Goal: Transaction & Acquisition: Purchase product/service

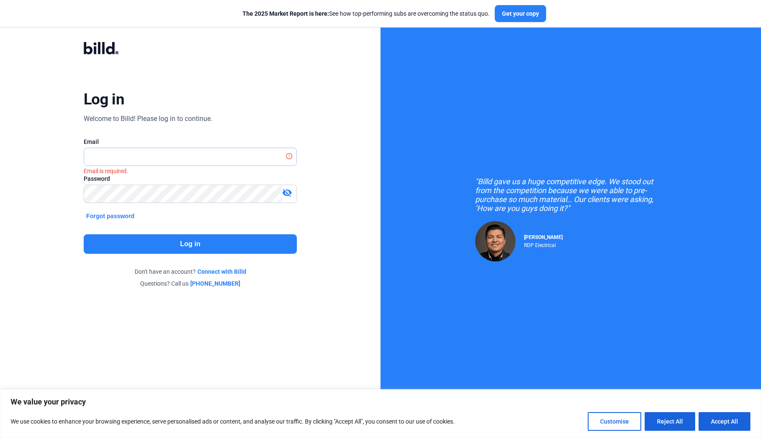
type input "[EMAIL_ADDRESS][DOMAIN_NAME]"
click at [190, 244] on button "Log in" at bounding box center [190, 245] width 213 height 20
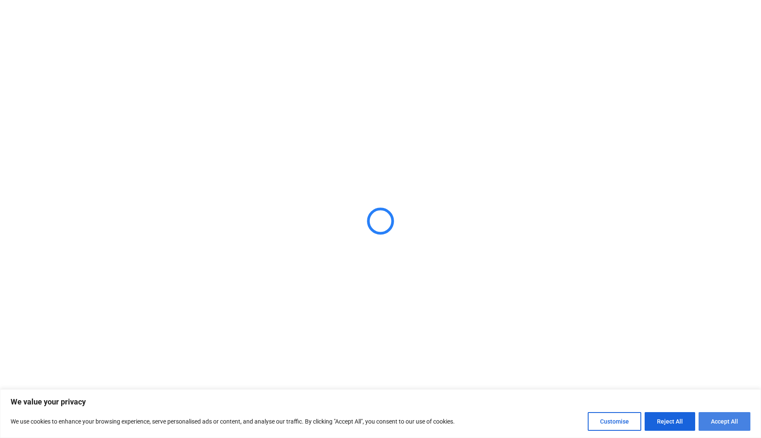
click at [708, 417] on button "Accept All" at bounding box center [725, 422] width 52 height 19
checkbox input "true"
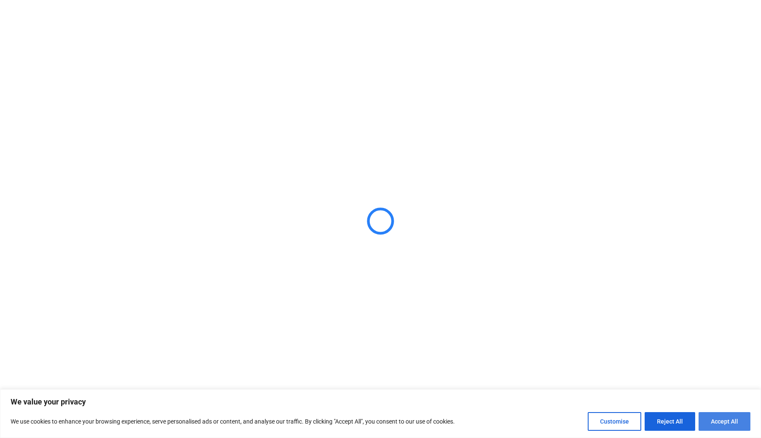
checkbox input "true"
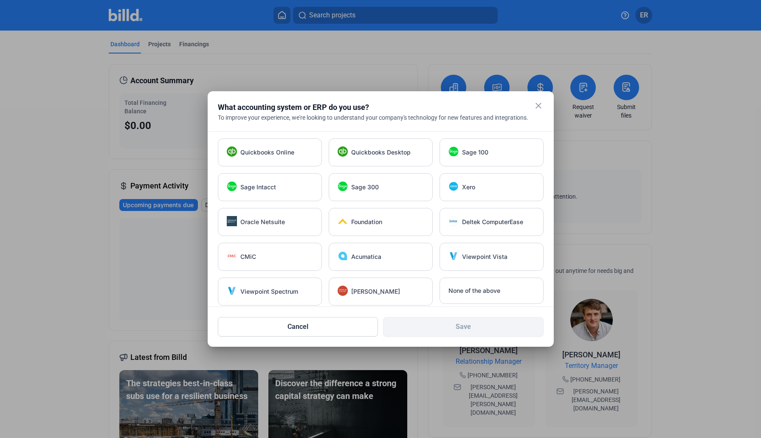
click at [539, 109] on mat-icon "close" at bounding box center [539, 106] width 10 height 10
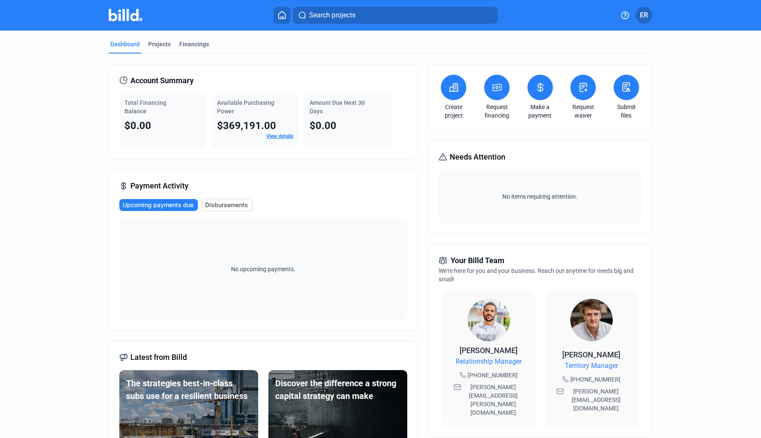
click at [448, 94] on button at bounding box center [453, 87] width 25 height 25
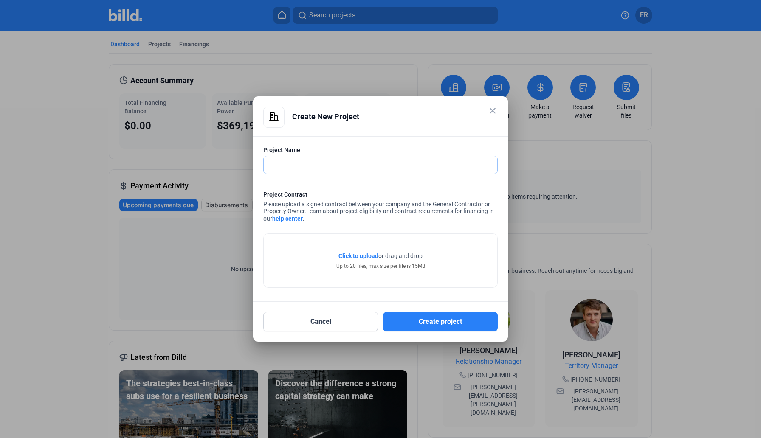
click at [310, 162] on input "text" at bounding box center [381, 164] width 234 height 17
type input "PARKSIDE"
click at [424, 320] on button "Create project" at bounding box center [440, 322] width 115 height 20
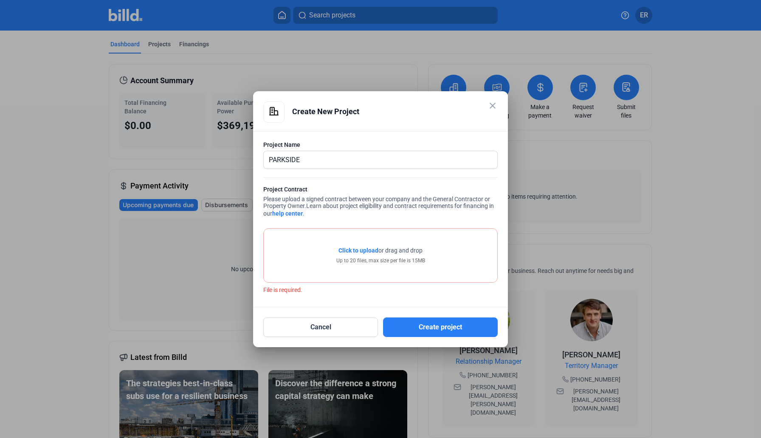
click at [362, 251] on span "Click to upload" at bounding box center [359, 250] width 40 height 7
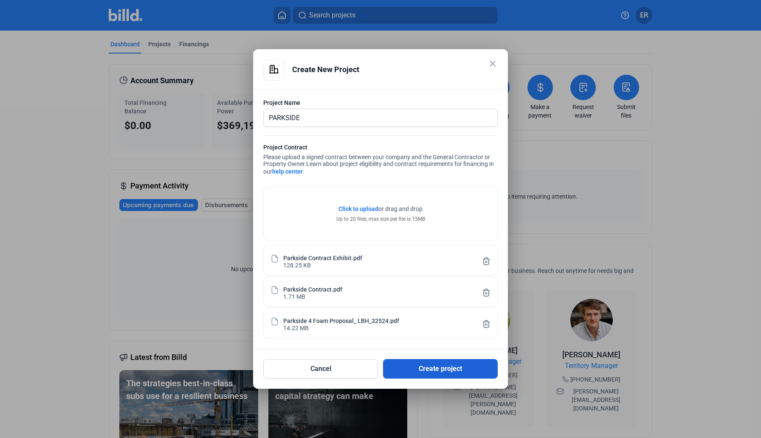
click at [433, 374] on button "Create project" at bounding box center [440, 369] width 115 height 20
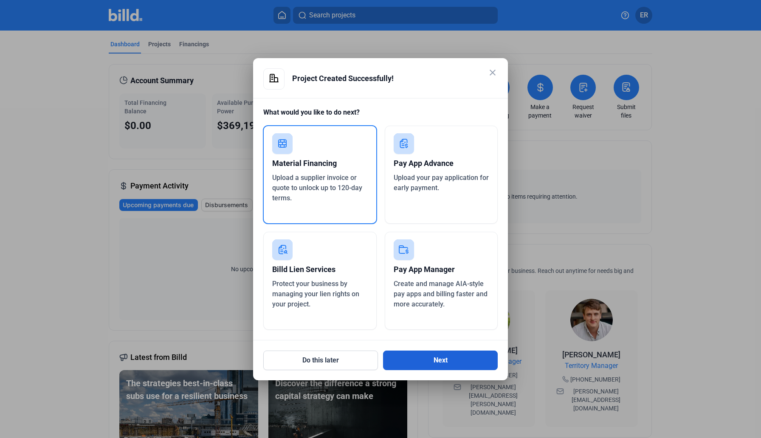
click at [422, 358] on button "Next" at bounding box center [440, 361] width 115 height 20
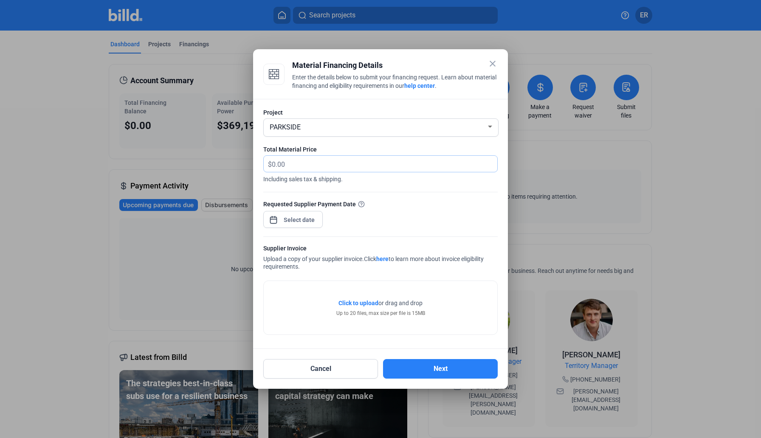
click at [314, 161] on input "text" at bounding box center [385, 164] width 226 height 17
type input "120,000"
click at [458, 371] on button "Next" at bounding box center [440, 369] width 115 height 20
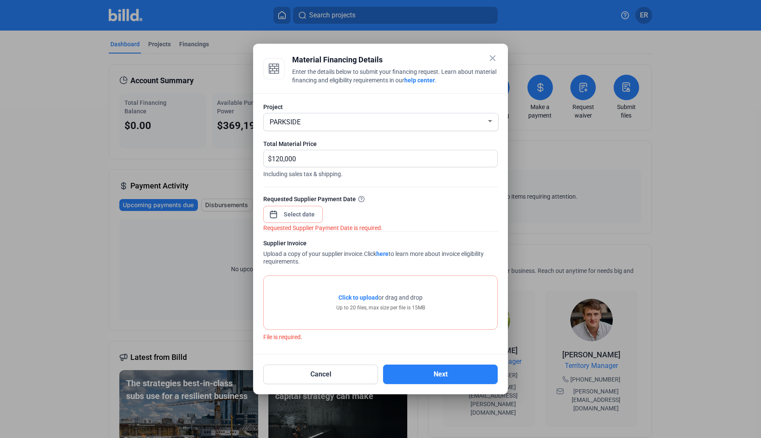
click at [320, 220] on div at bounding box center [292, 213] width 59 height 19
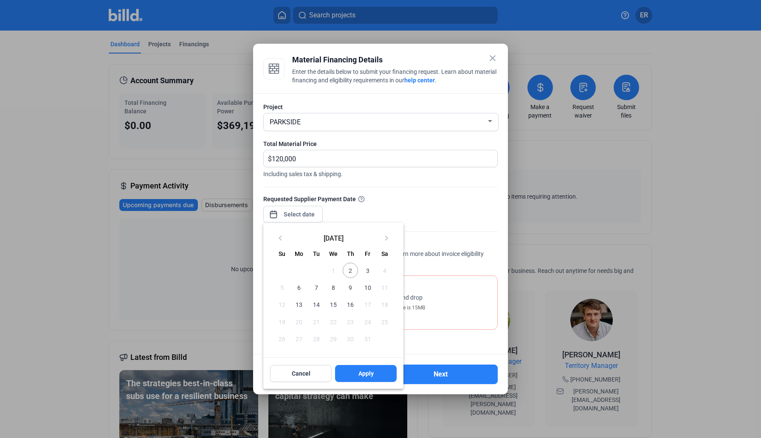
click at [312, 216] on div at bounding box center [380, 219] width 761 height 438
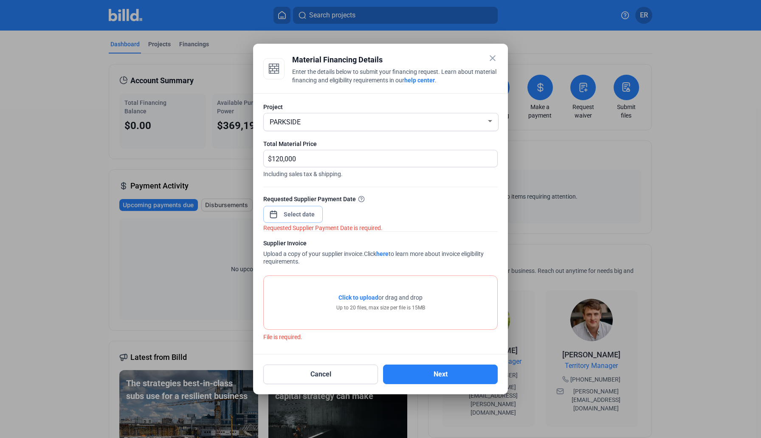
click at [312, 216] on input at bounding box center [299, 214] width 37 height 10
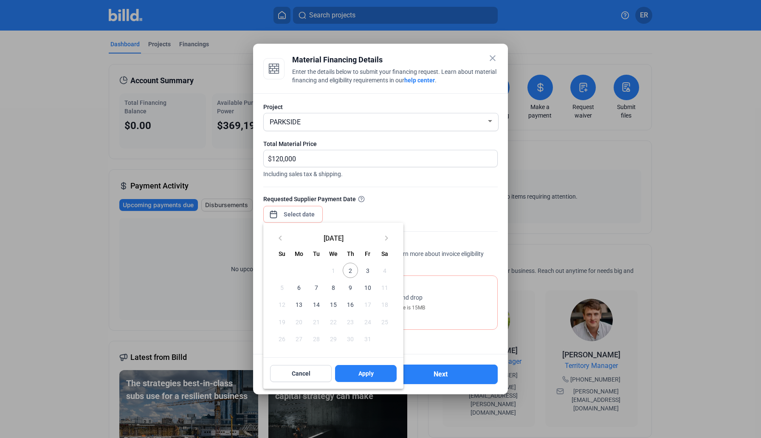
click at [353, 272] on span "2" at bounding box center [350, 270] width 15 height 15
click at [370, 376] on span "Apply" at bounding box center [366, 374] width 15 height 8
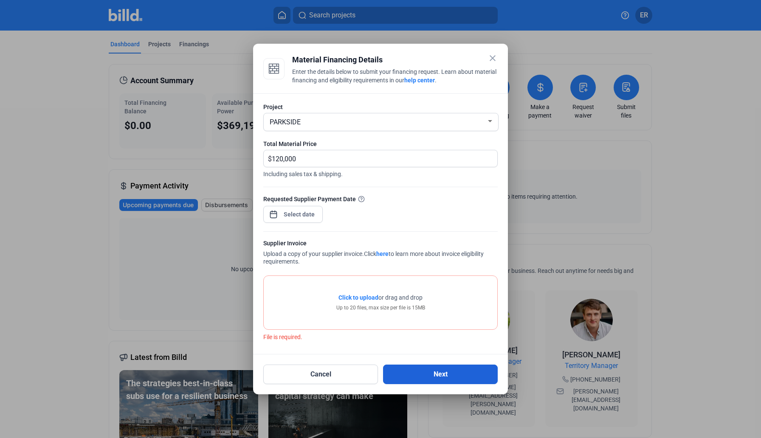
click at [434, 373] on button "Next" at bounding box center [440, 375] width 115 height 20
click at [360, 300] on span "Click to upload" at bounding box center [359, 297] width 40 height 7
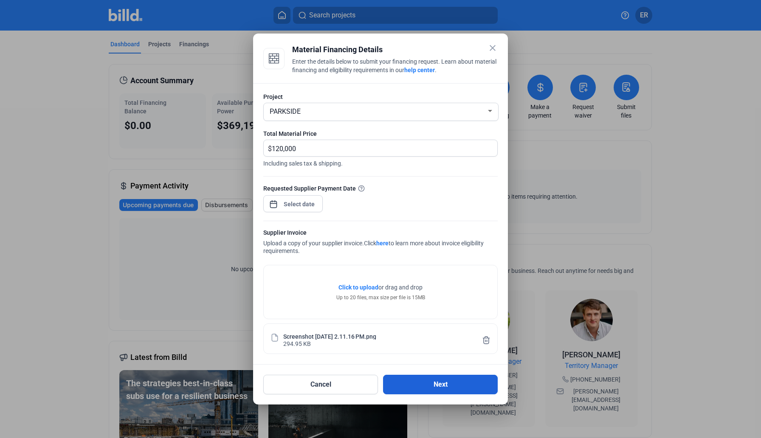
click at [434, 389] on button "Next" at bounding box center [440, 385] width 115 height 20
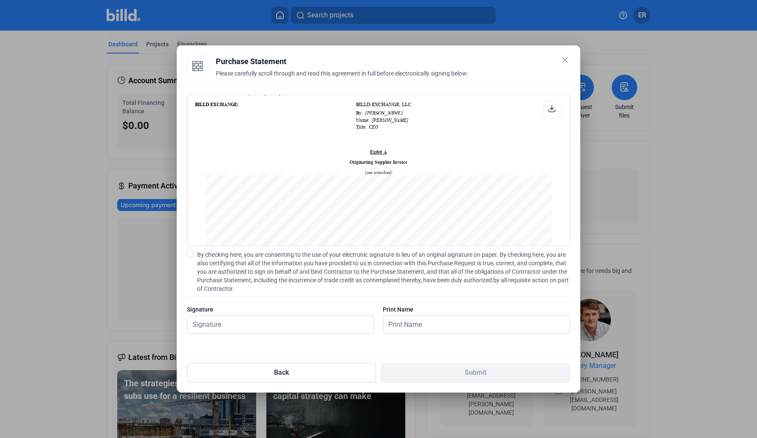
scroll to position [470, 0]
click at [259, 326] on input "text" at bounding box center [280, 324] width 187 height 17
type input "[PERSON_NAME]"
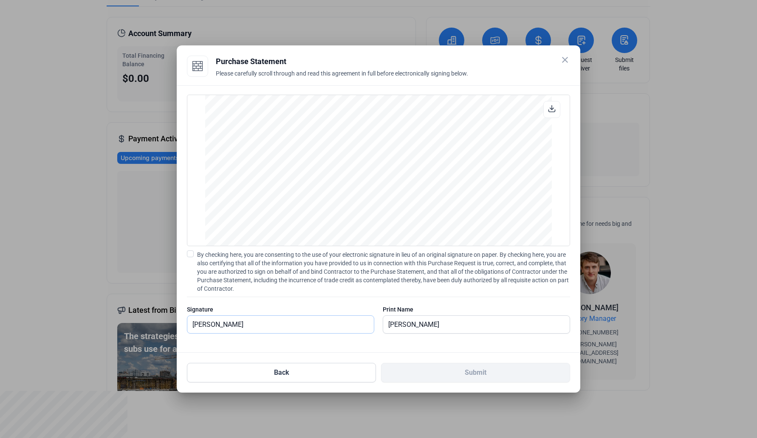
scroll to position [57, 0]
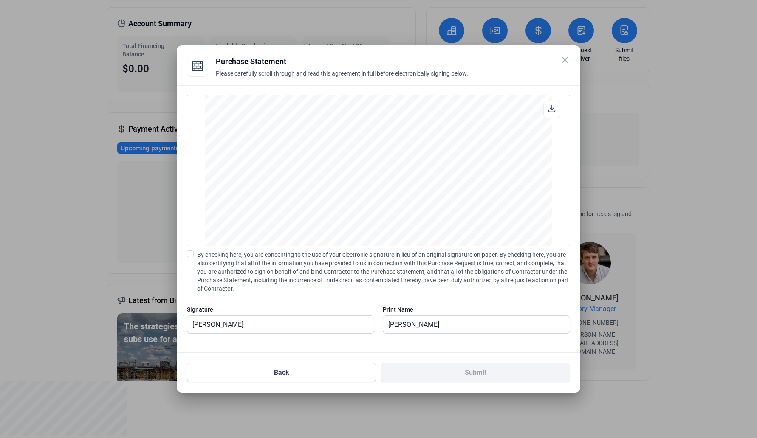
click at [459, 312] on div "Print Name" at bounding box center [476, 310] width 187 height 8
click at [459, 313] on div "Print Name" at bounding box center [476, 310] width 187 height 8
click at [193, 254] on span at bounding box center [190, 254] width 7 height 7
click at [0, 0] on input "By checking here, you are consenting to the use of your electronic signature in…" at bounding box center [0, 0] width 0 height 0
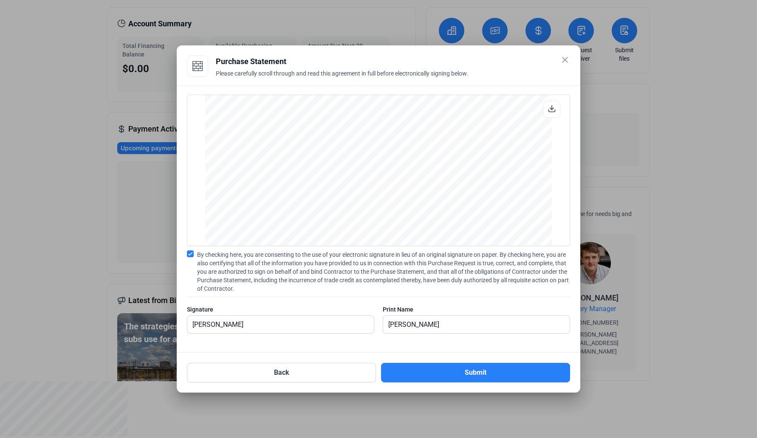
click at [566, 57] on mat-icon "close" at bounding box center [565, 60] width 10 height 10
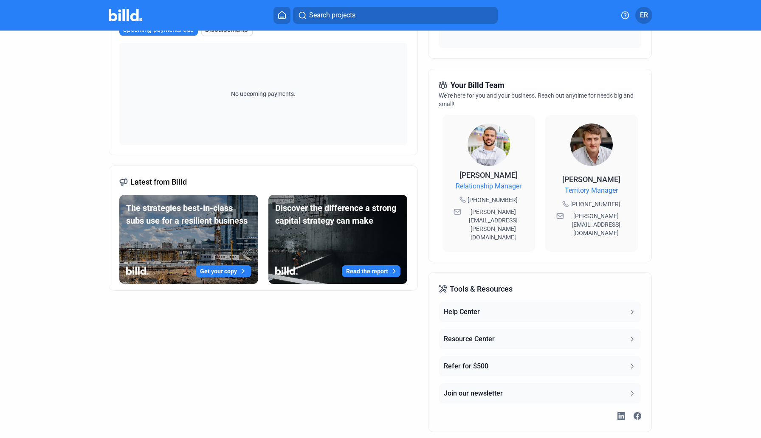
scroll to position [0, 0]
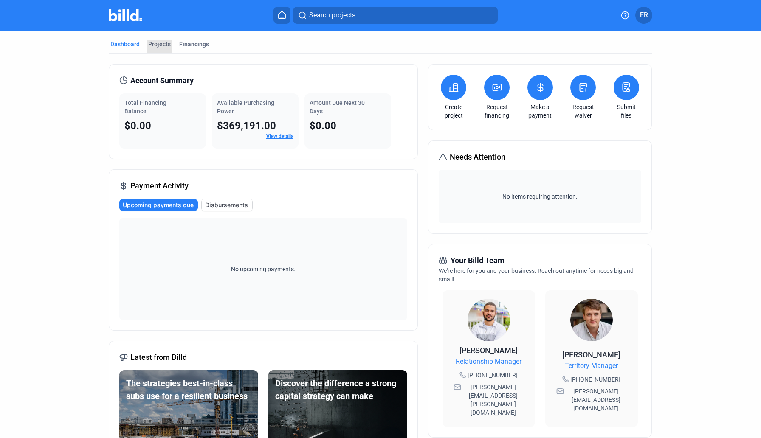
click at [167, 43] on div "Projects" at bounding box center [159, 44] width 23 height 8
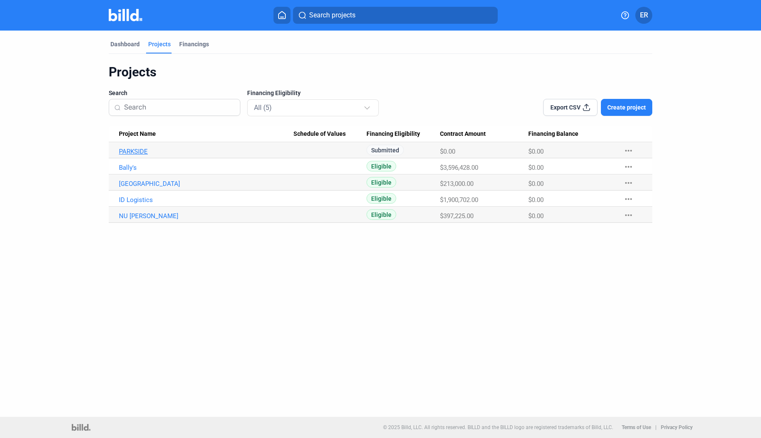
click at [139, 151] on link "PARKSIDE" at bounding box center [206, 152] width 175 height 8
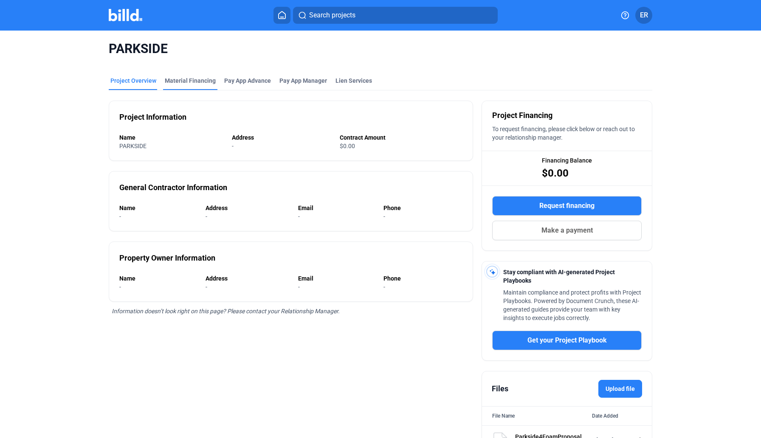
click at [210, 83] on div "Material Financing" at bounding box center [190, 80] width 51 height 8
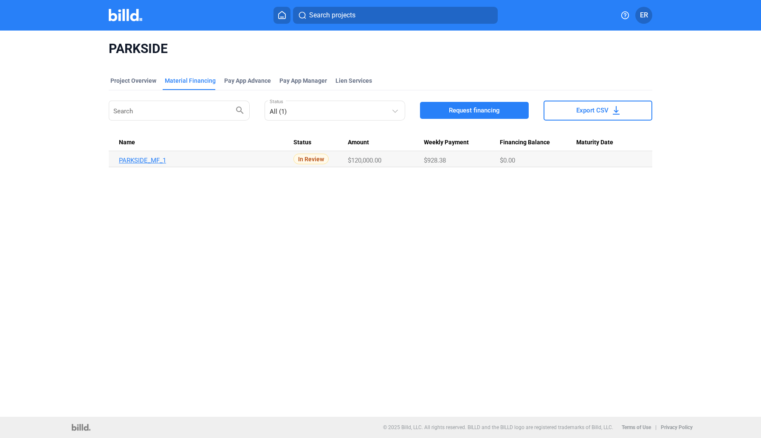
click at [150, 158] on link "PARKSIDE_MF_1" at bounding box center [206, 161] width 175 height 8
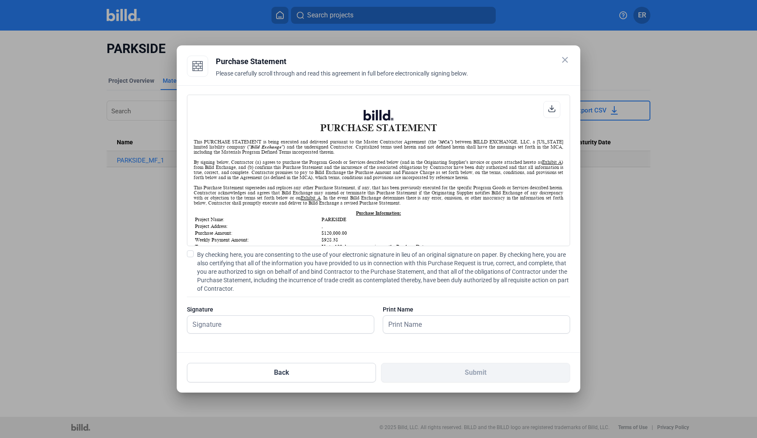
scroll to position [57, 0]
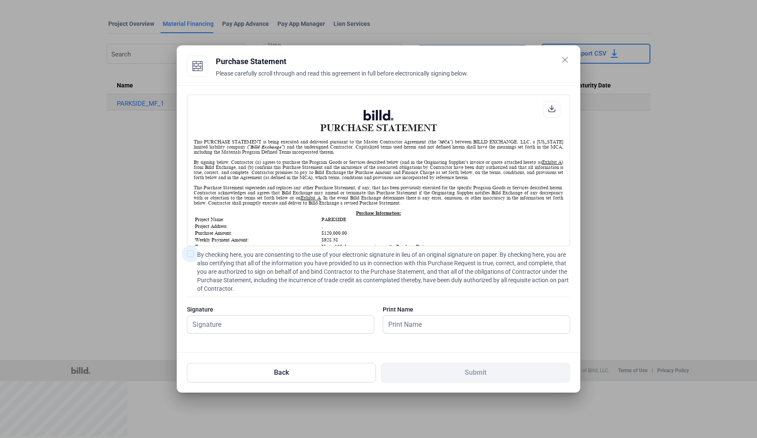
click at [189, 255] on span at bounding box center [190, 254] width 7 height 7
click at [0, 0] on input "By checking here, you are consenting to the use of your electronic signature in…" at bounding box center [0, 0] width 0 height 0
click at [279, 330] on input "text" at bounding box center [275, 324] width 177 height 17
type input "[PERSON_NAME]"
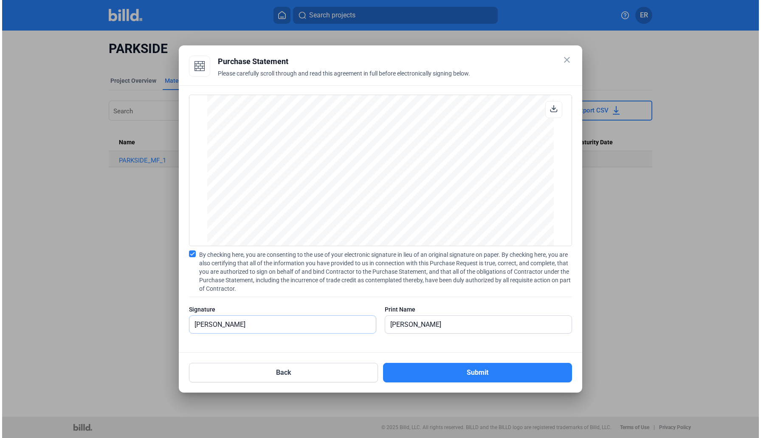
scroll to position [713, 0]
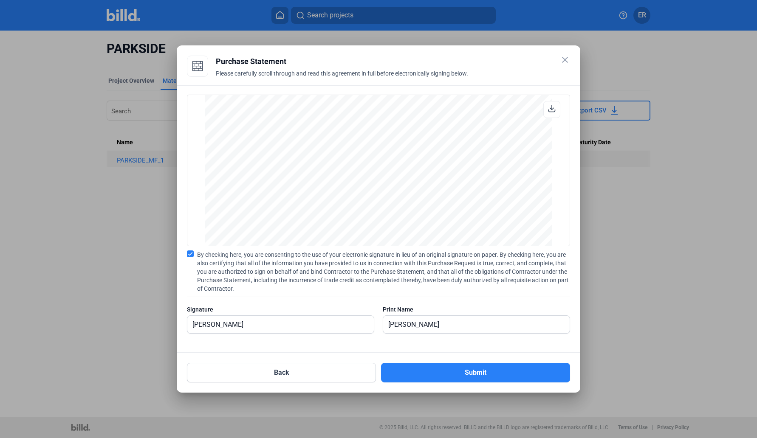
click at [561, 60] on mat-icon "close" at bounding box center [565, 60] width 10 height 10
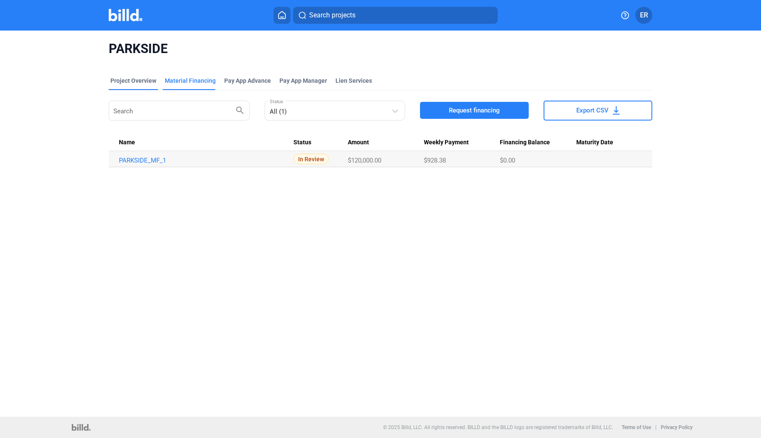
click at [154, 82] on div "Project Overview" at bounding box center [133, 80] width 46 height 8
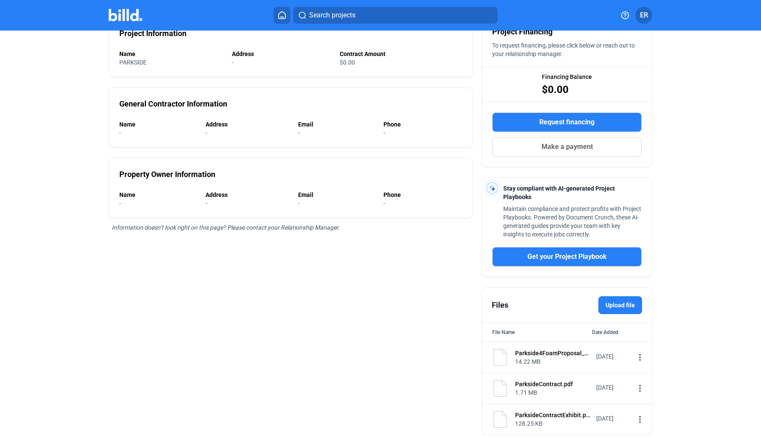
scroll to position [113, 0]
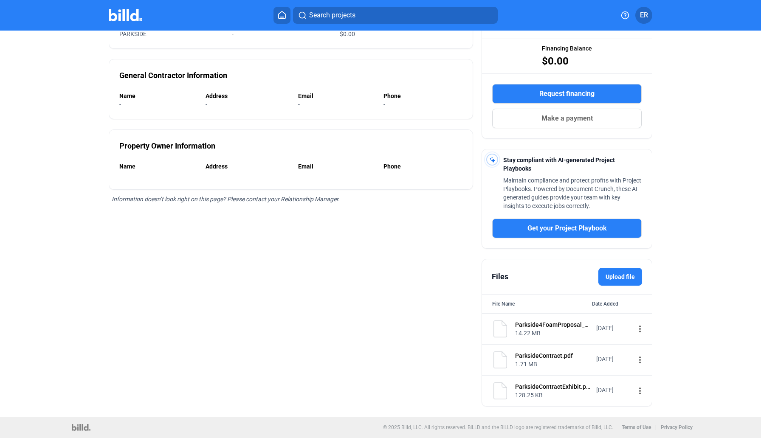
click at [622, 276] on label "Upload file" at bounding box center [621, 277] width 44 height 18
click at [0, 0] on input "Upload file" at bounding box center [0, 0] width 0 height 0
